Goal: Transaction & Acquisition: Book appointment/travel/reservation

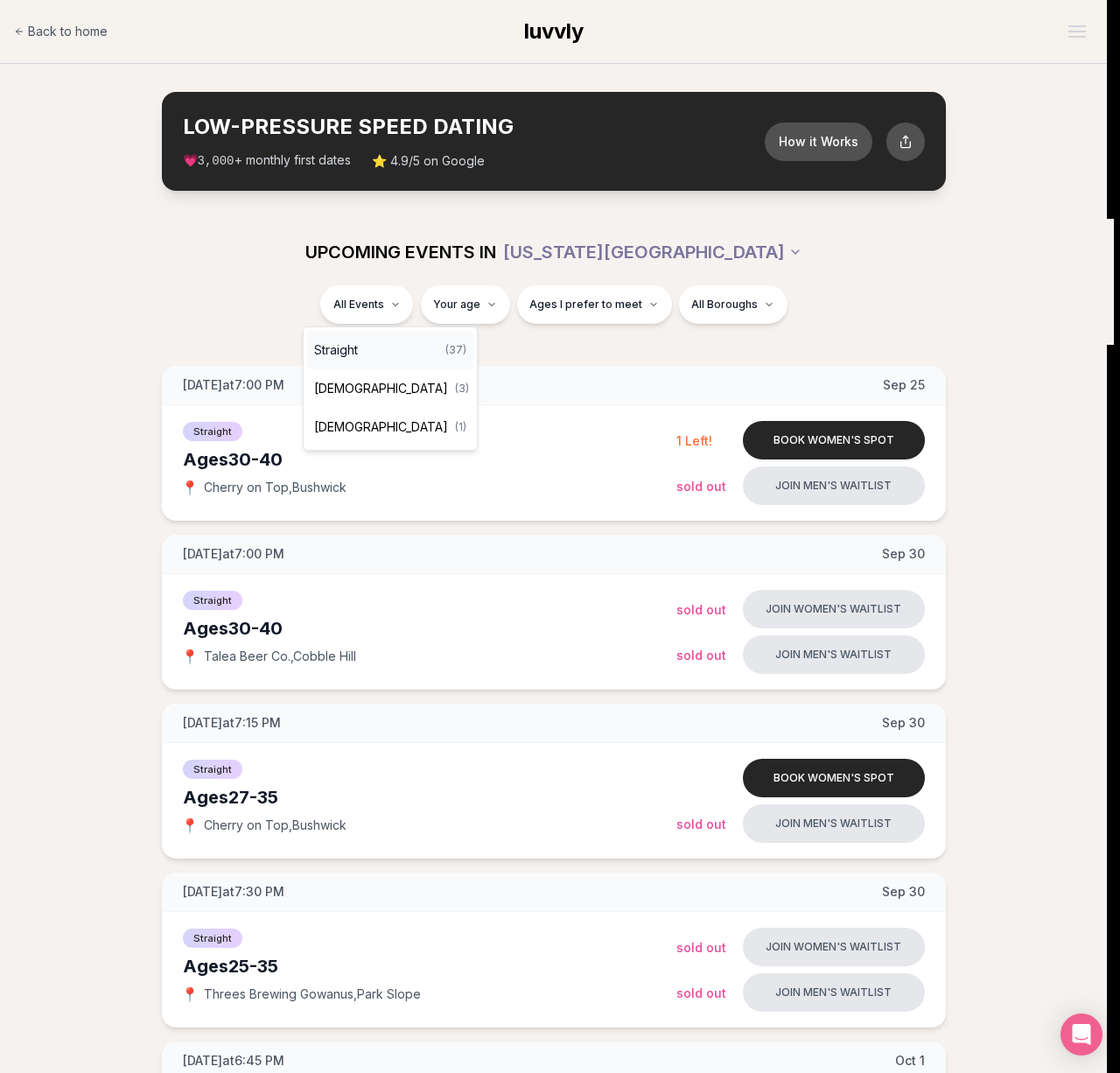
click at [374, 345] on div "Straight ( 37 )" at bounding box center [390, 350] width 166 height 39
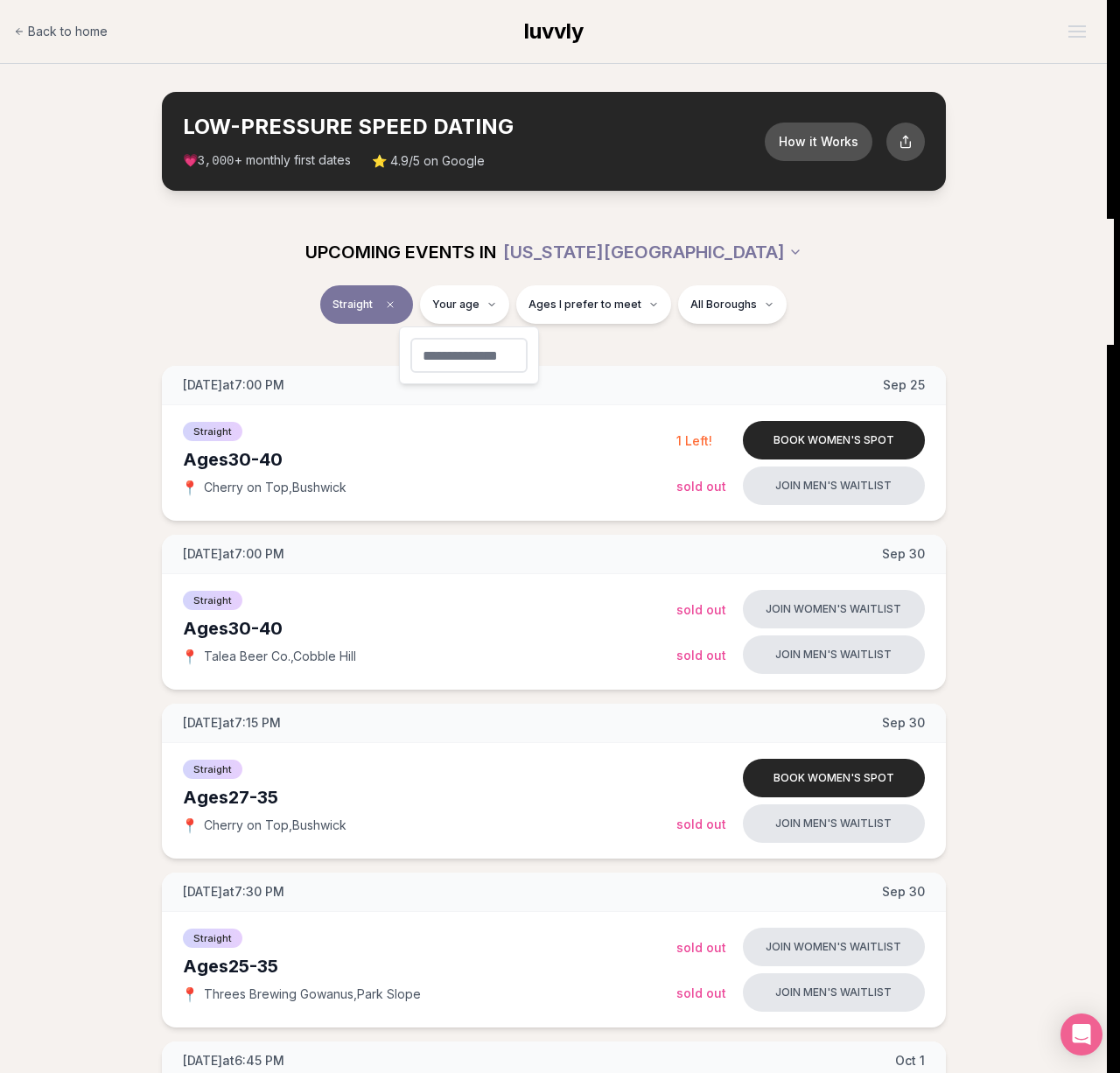
type input "**"
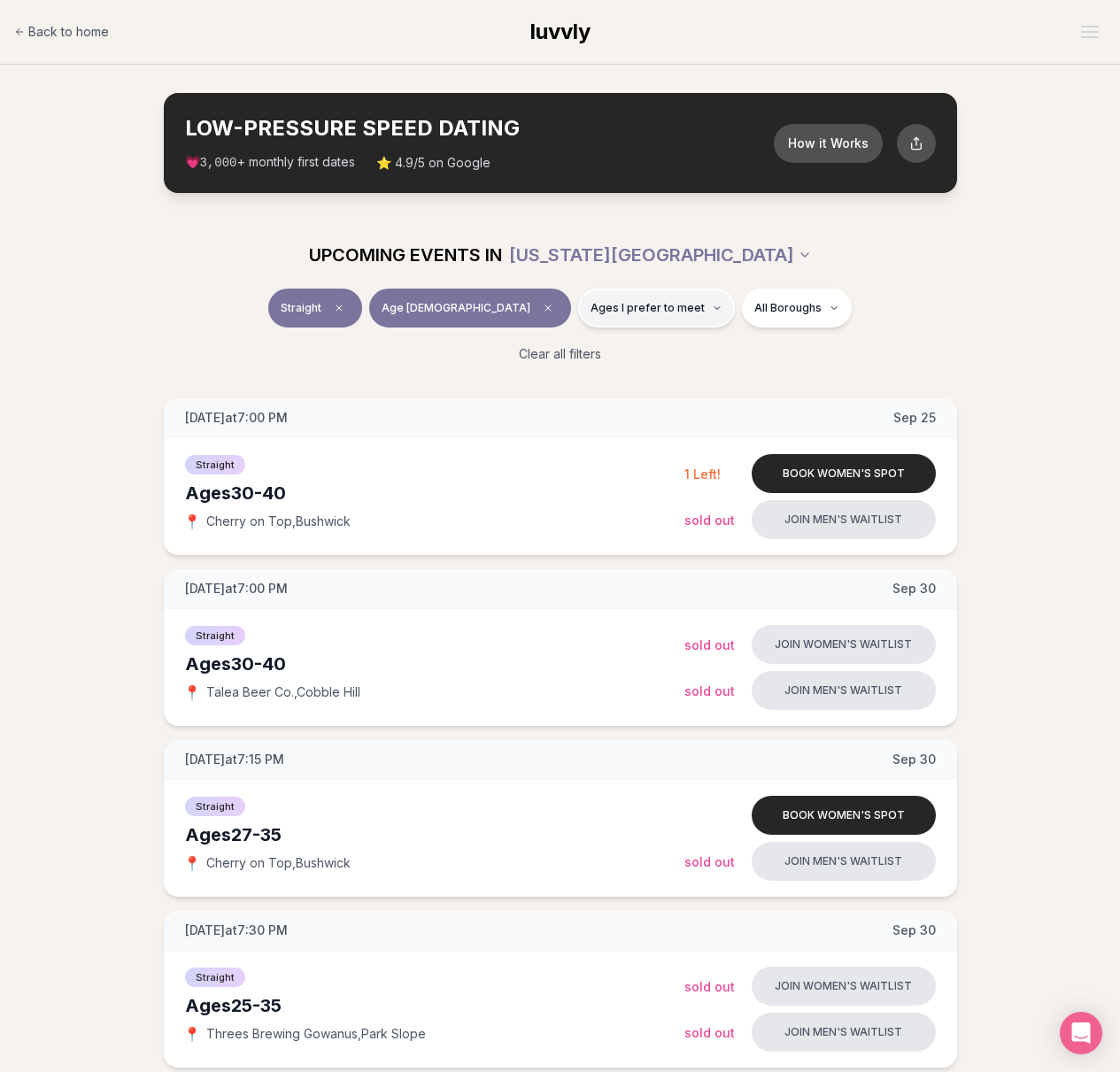
click at [641, 314] on button "Ages I prefer to meet" at bounding box center [656, 308] width 156 height 39
click at [627, 344] on span "Younger than me" at bounding box center [598, 350] width 99 height 18
click at [538, 344] on button "Younger than me" at bounding box center [530, 350] width 14 height 14
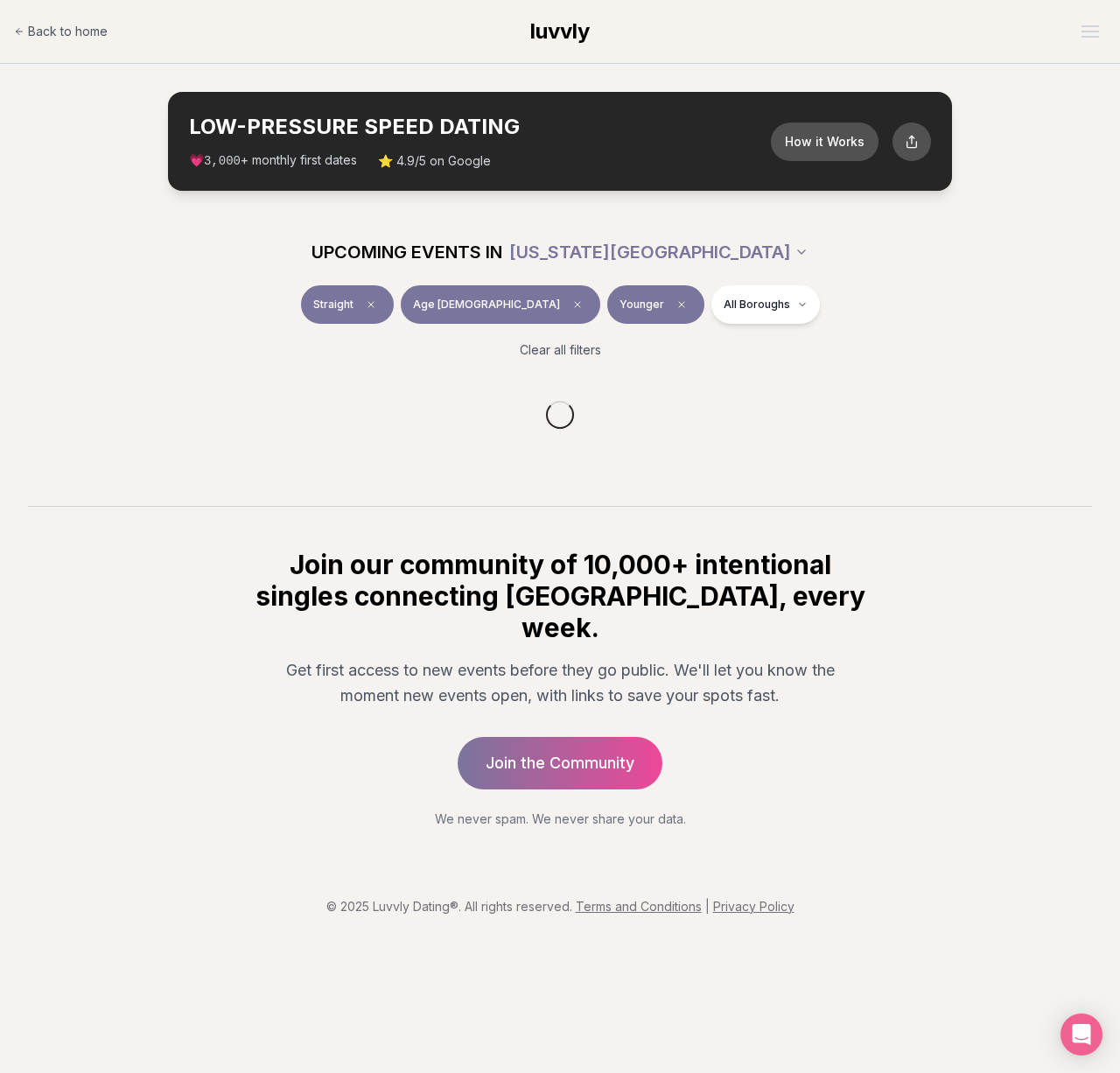
click at [915, 322] on div "Straight Age [DEMOGRAPHIC_DATA] Younger All Boroughs" at bounding box center [559, 308] width 980 height 45
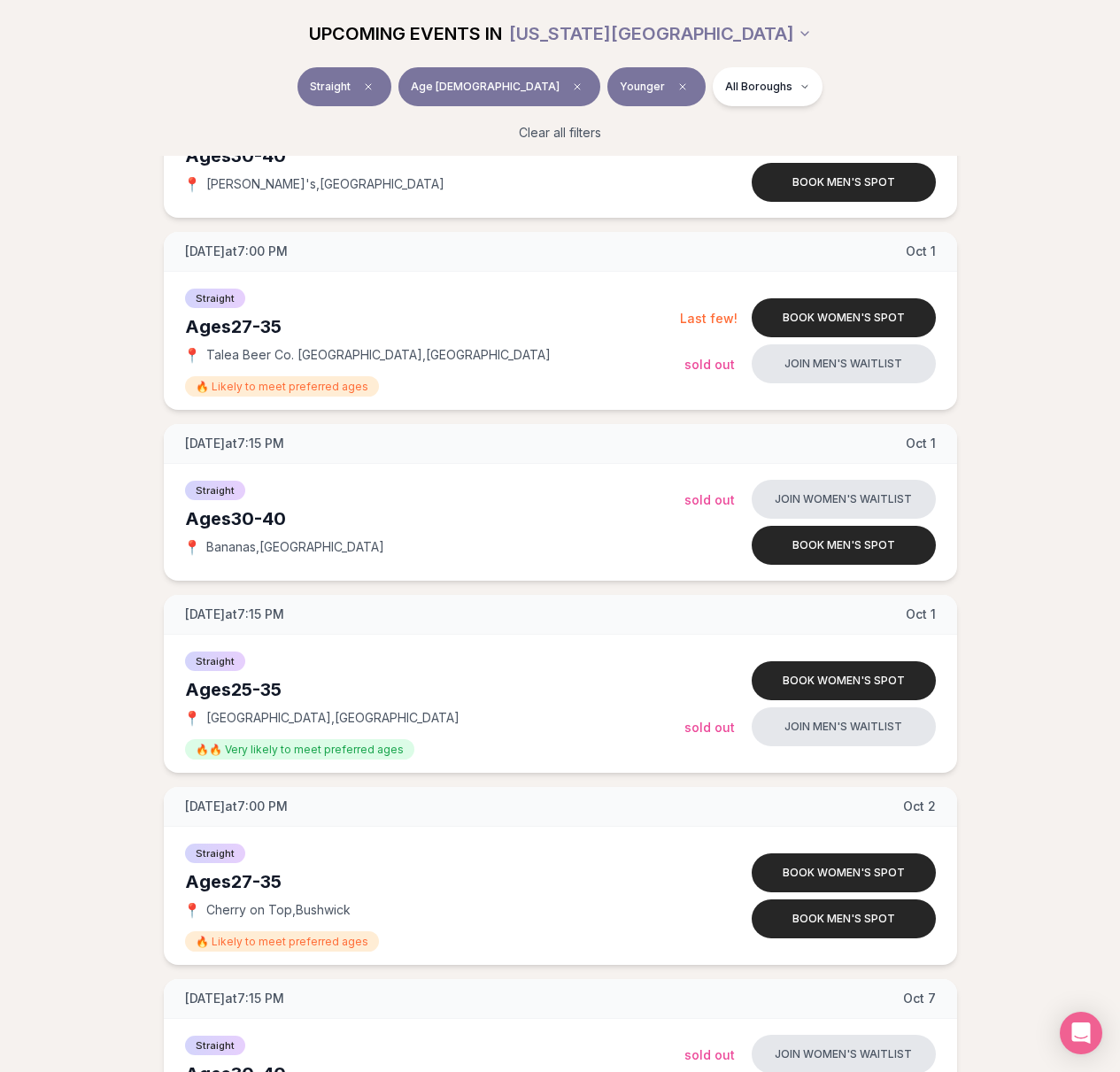
scroll to position [1062, 0]
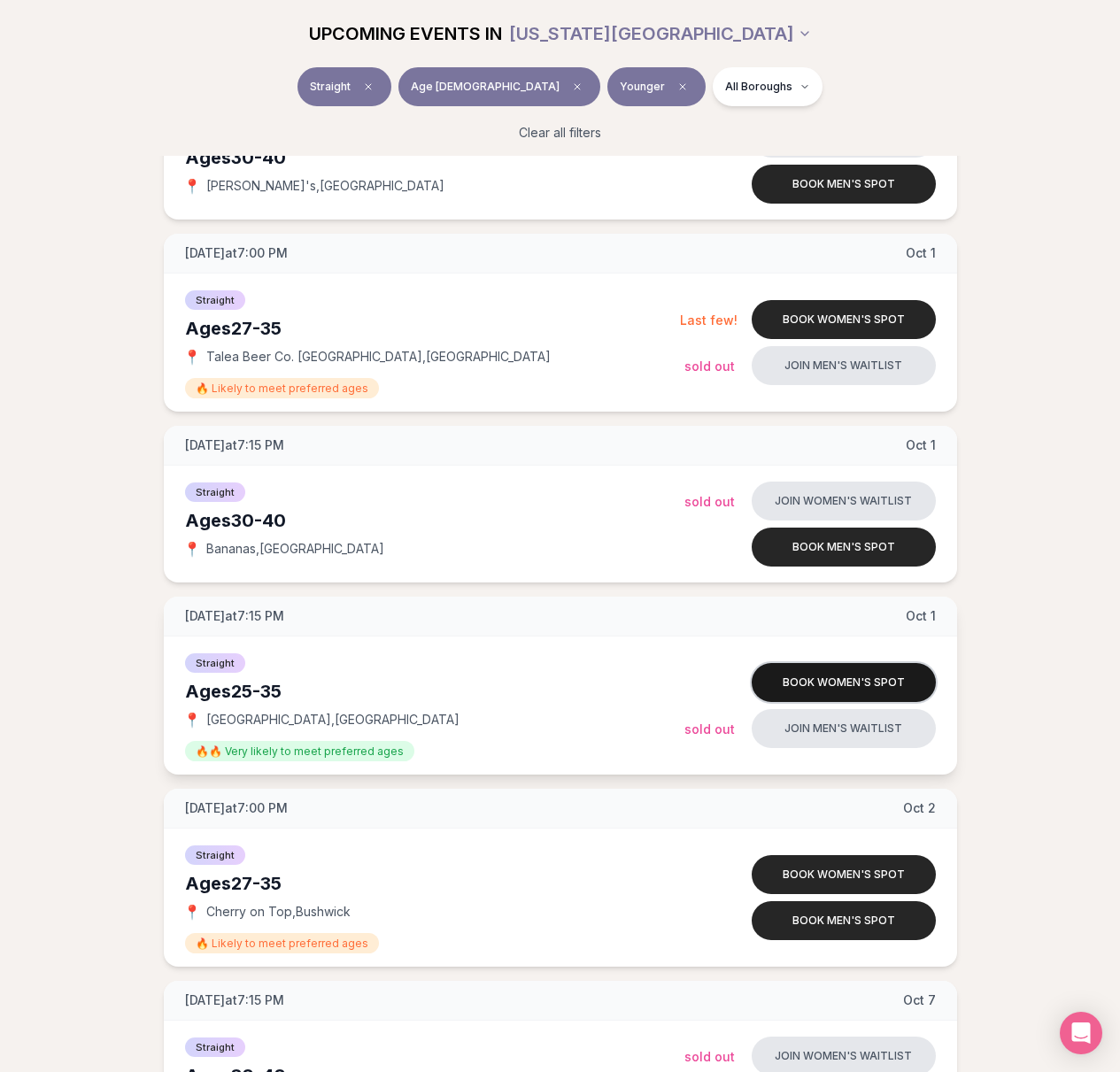
click at [828, 691] on button "Book women's spot" at bounding box center [843, 682] width 184 height 39
